Goal: Communication & Community: Answer question/provide support

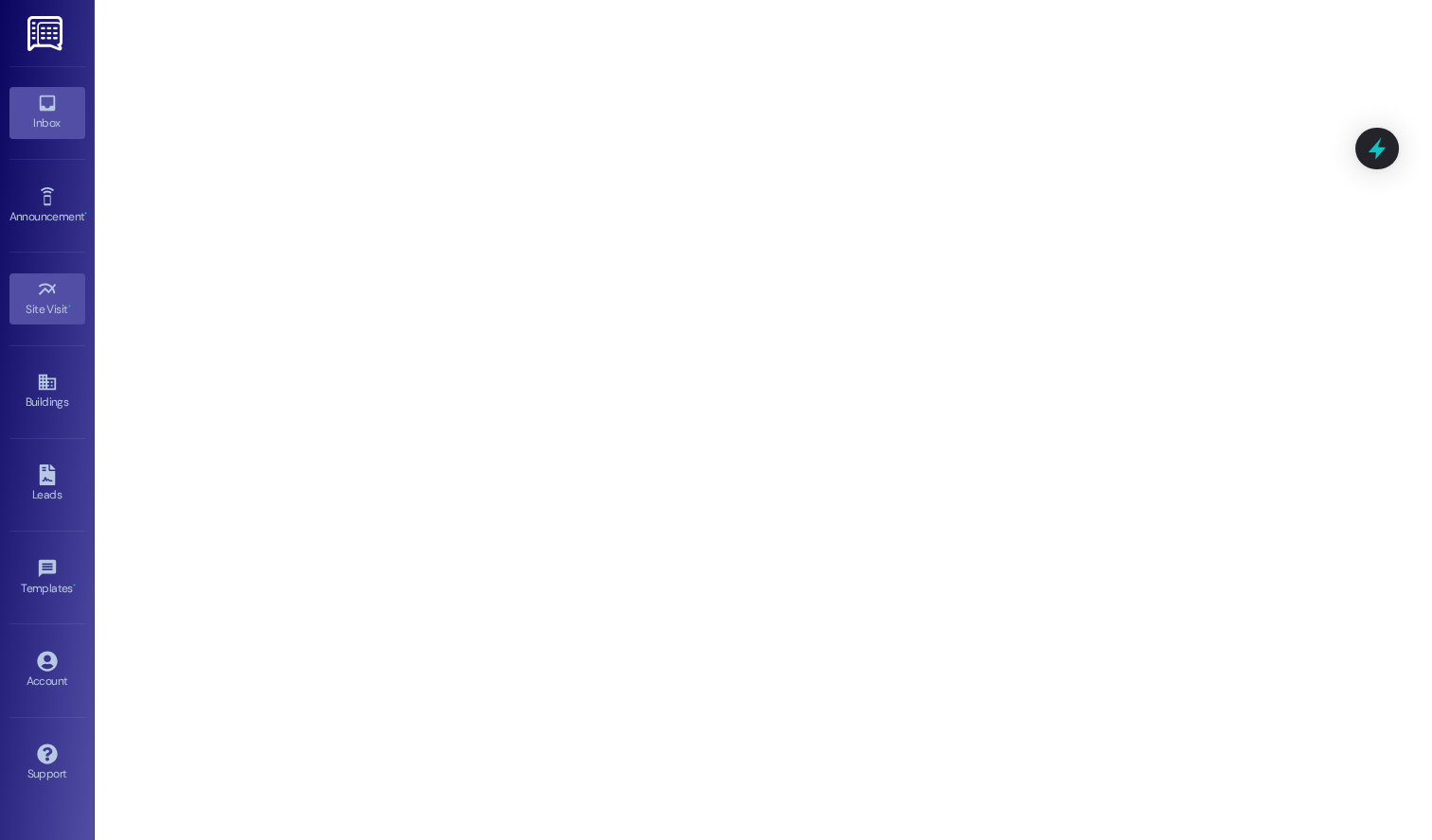
click at [55, 115] on div "Inbox" at bounding box center [47, 122] width 95 height 19
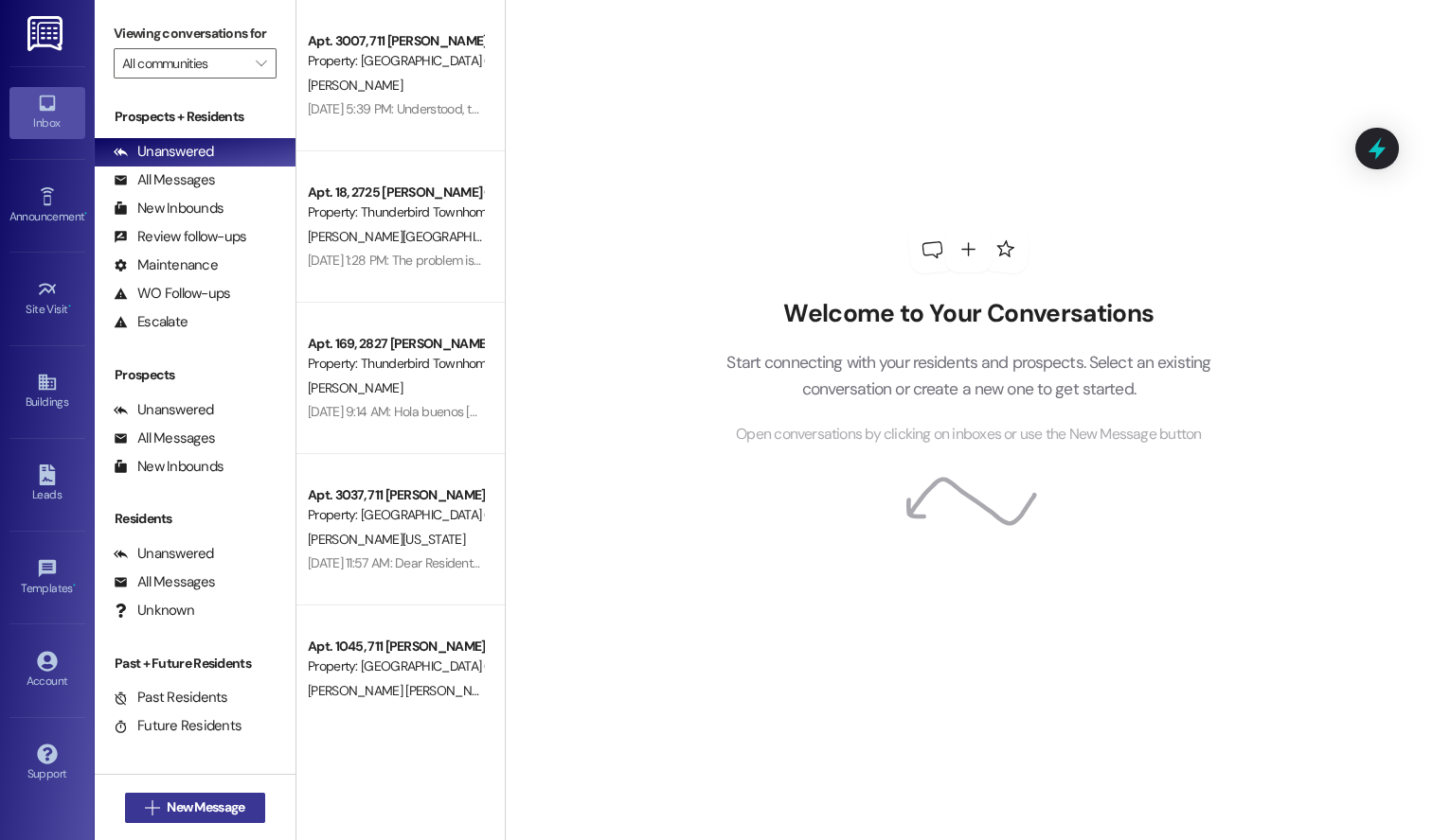
click at [194, 818] on button " New Message" at bounding box center [196, 808] width 140 height 31
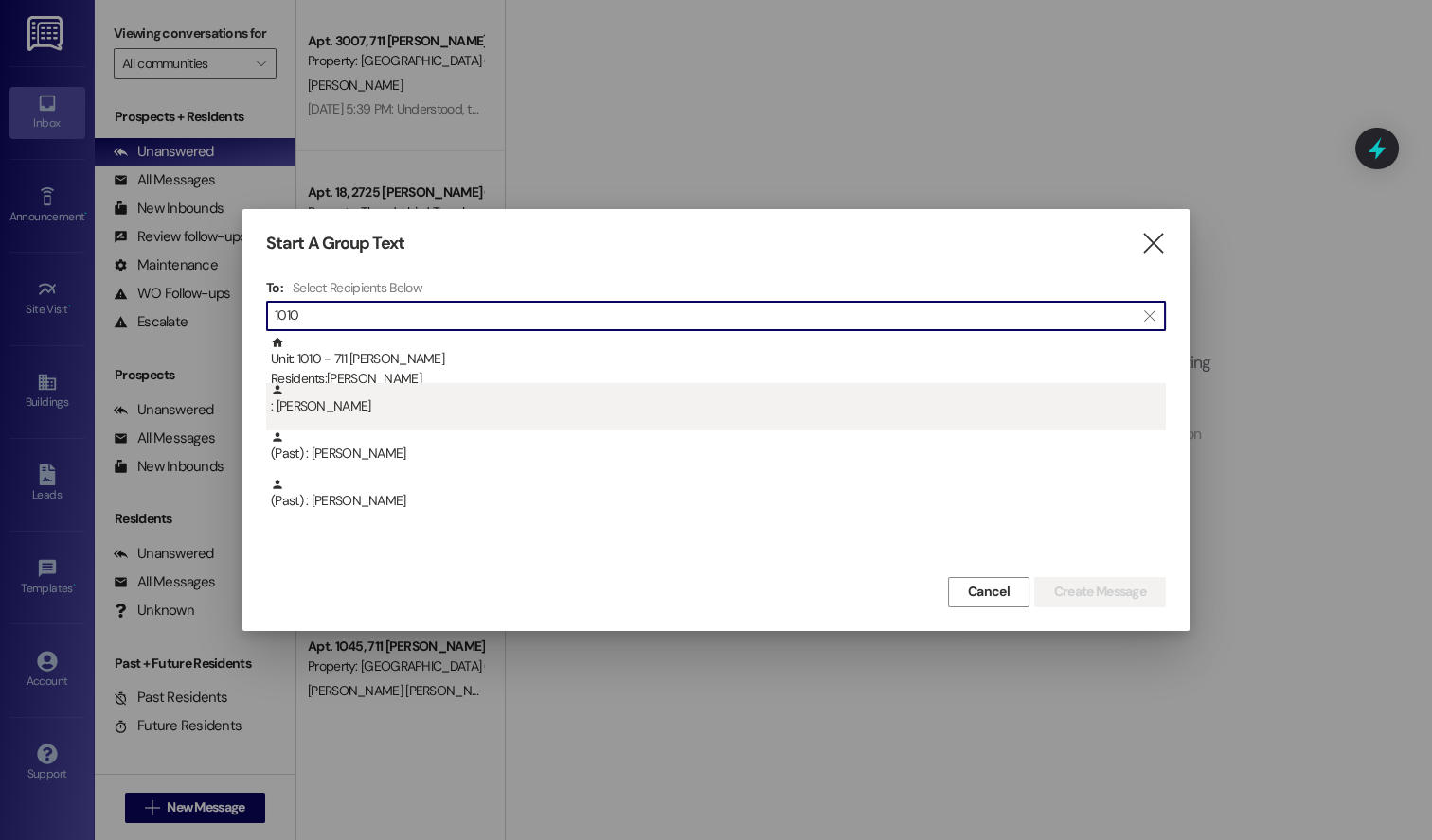
type input "1010"
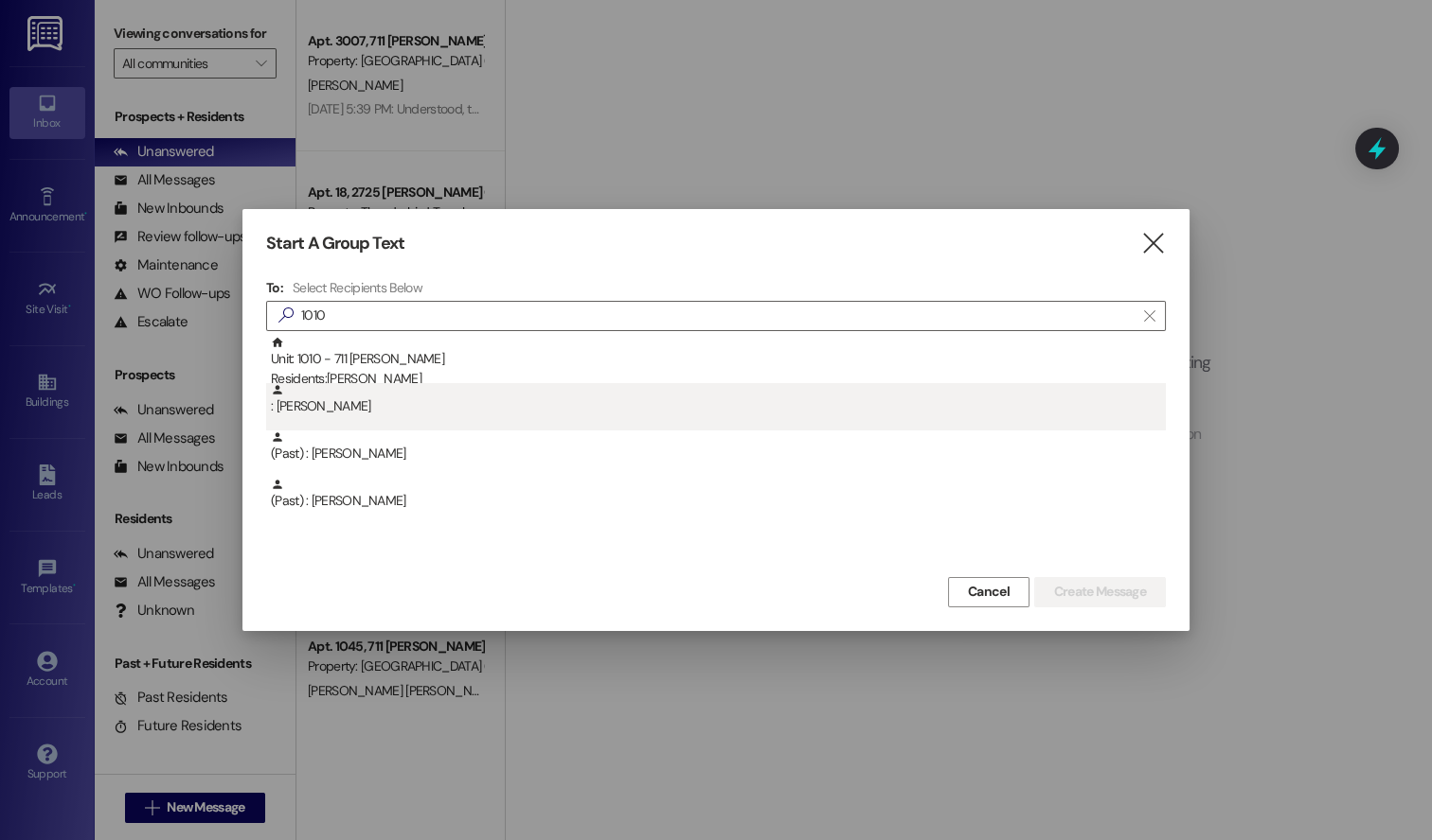
click at [440, 384] on div ": [PERSON_NAME]" at bounding box center [718, 400] width 895 height 34
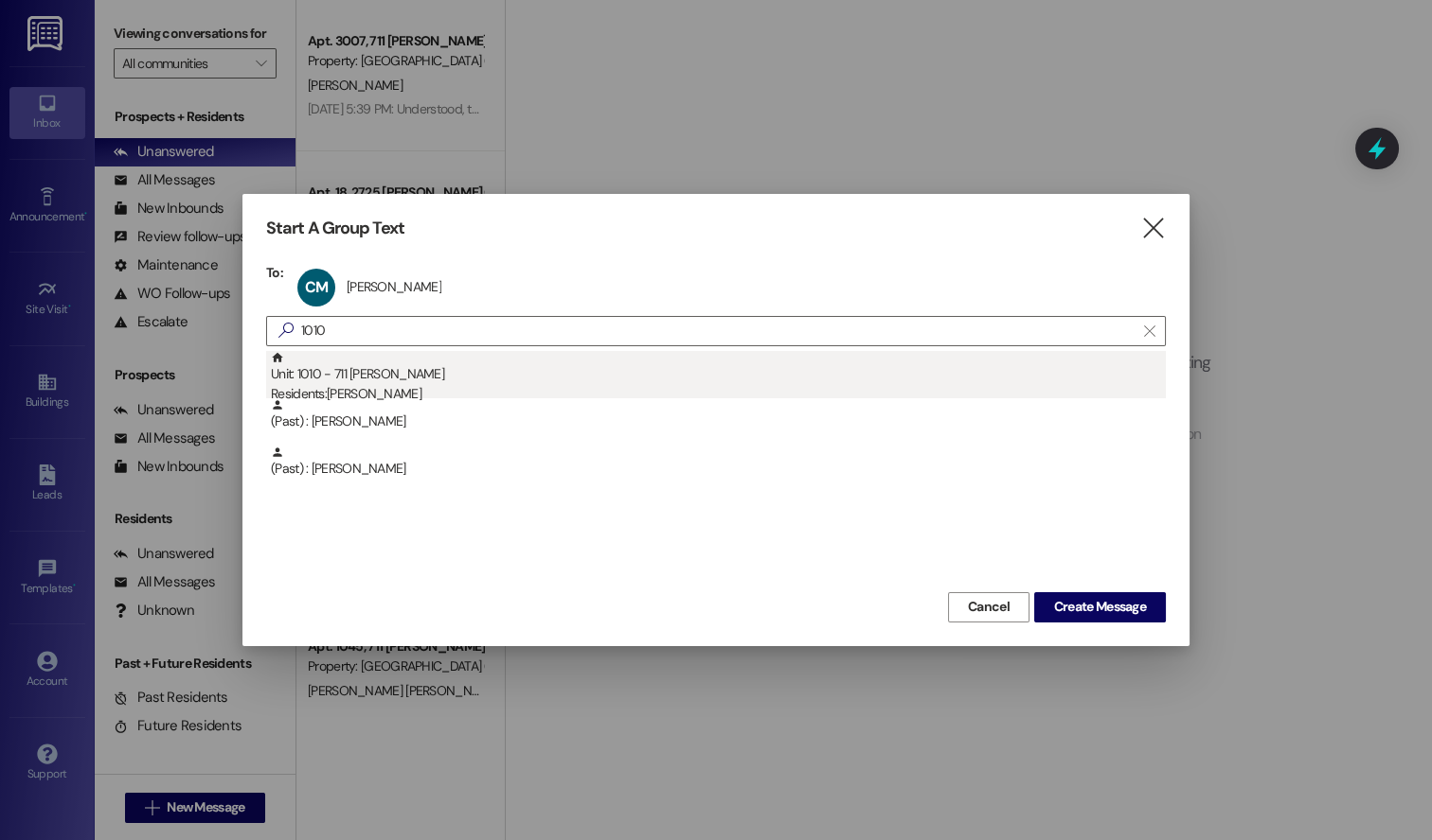
click at [446, 379] on div "Unit: 1010 - 711 [PERSON_NAME] B Residents: [PERSON_NAME]" at bounding box center [718, 378] width 895 height 54
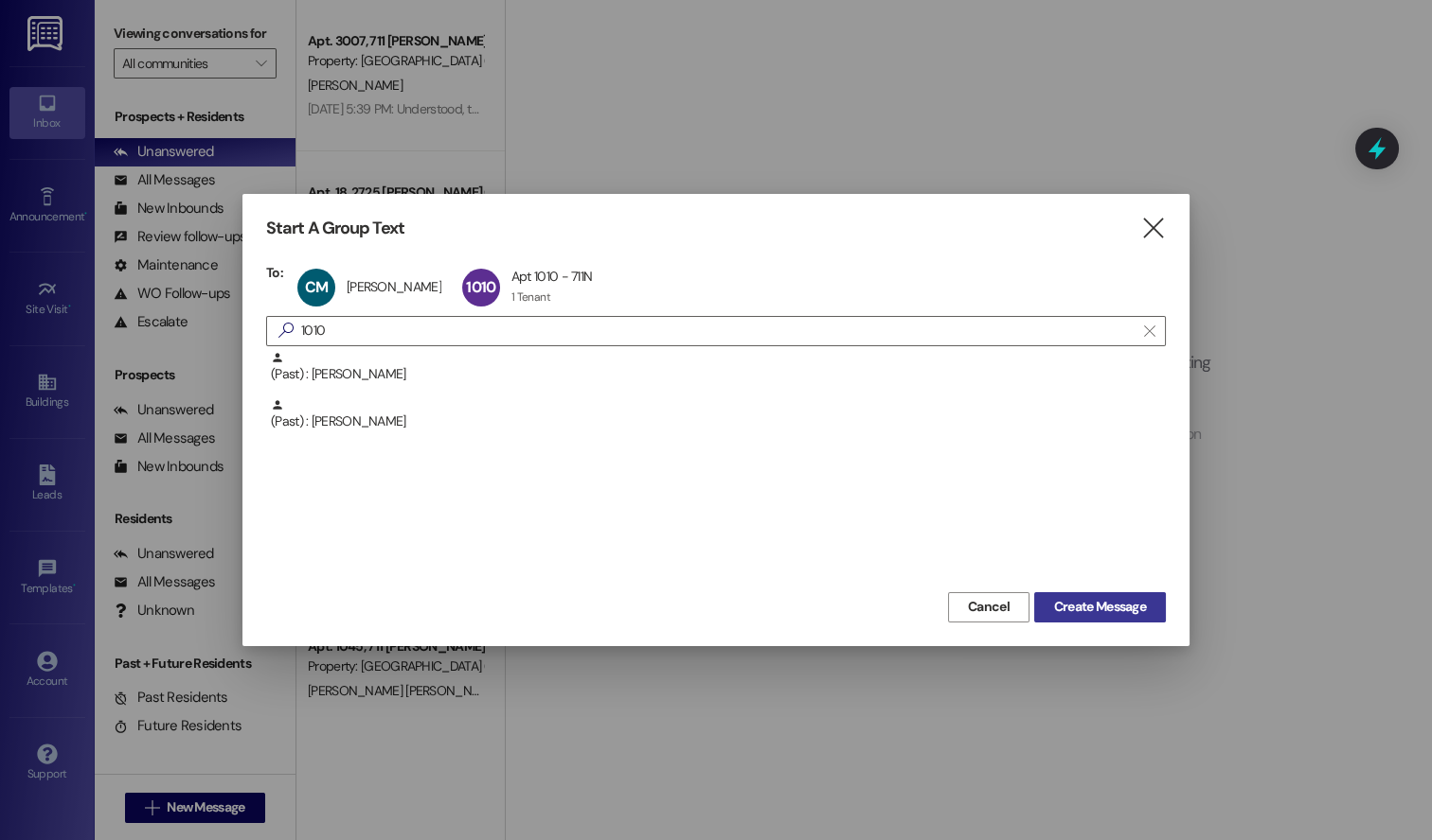
click at [1078, 613] on span "Create Message" at bounding box center [1099, 607] width 92 height 20
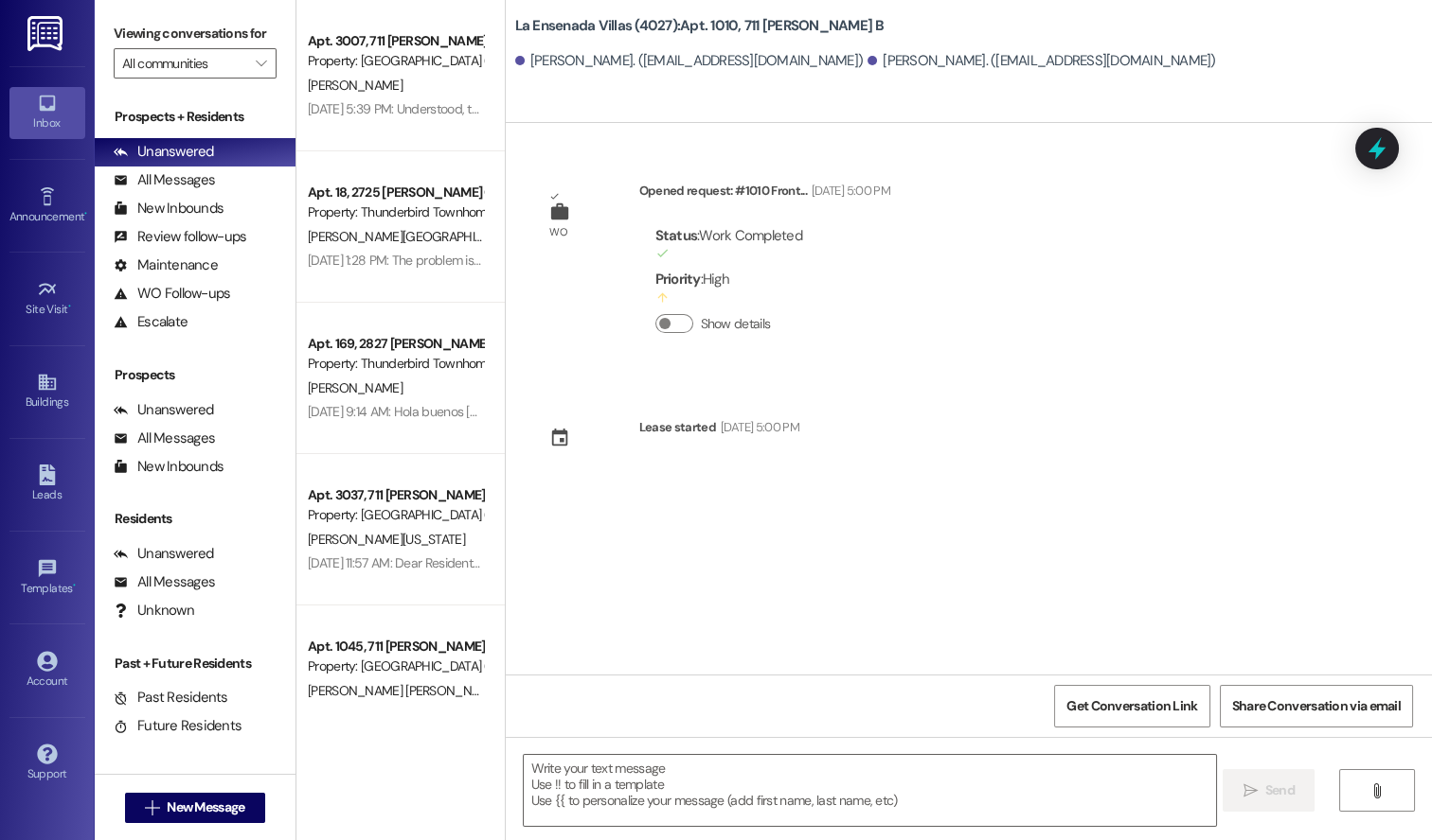
click at [1079, 499] on div "WO Opened request: #1010 Front... [DATE] 5:00 PM Status : Work Completed Priori…" at bounding box center [969, 399] width 926 height 552
click at [160, 555] on div "Unanswered" at bounding box center [164, 554] width 101 height 20
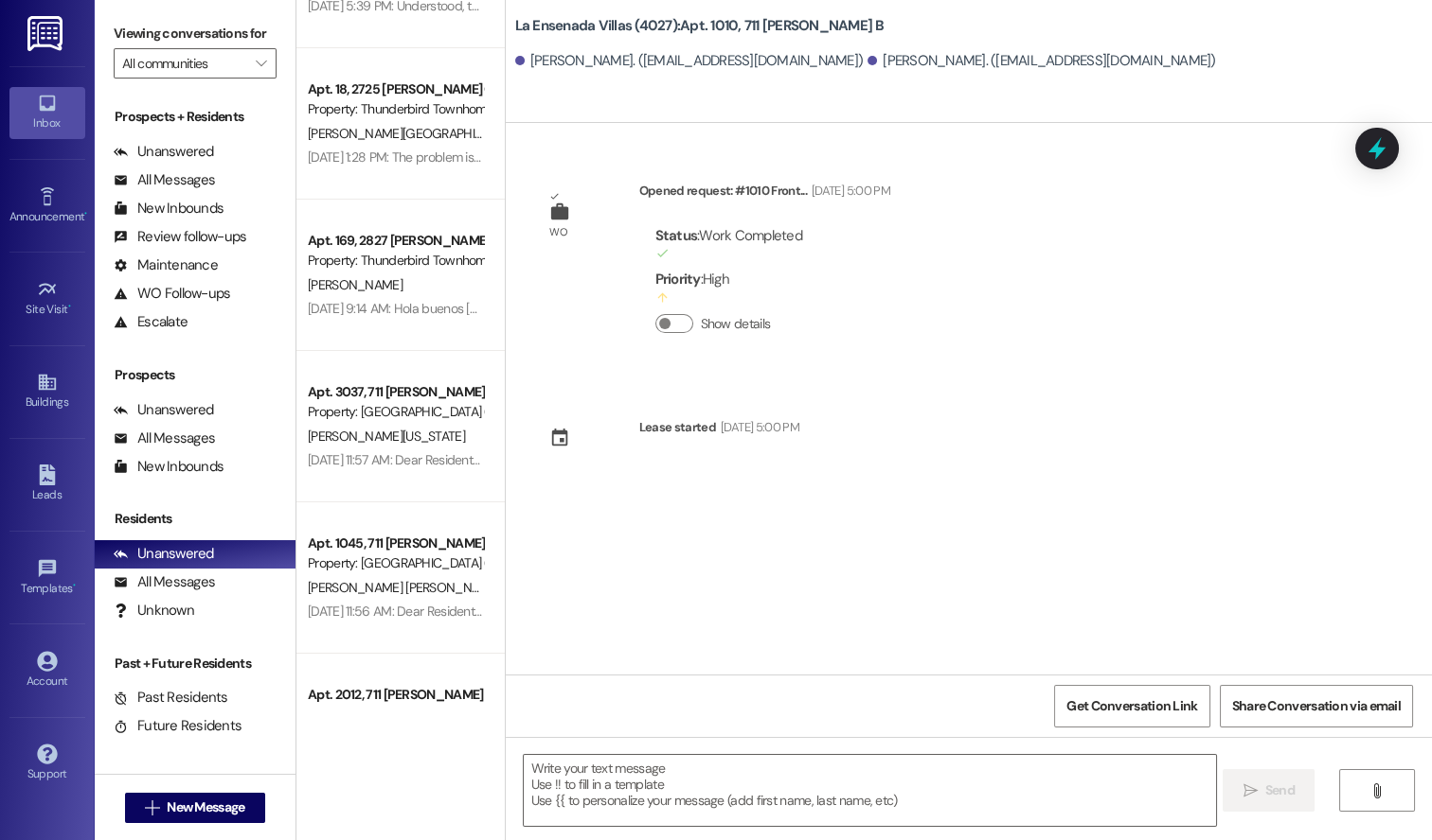
scroll to position [375, 0]
